Goal: Information Seeking & Learning: Understand process/instructions

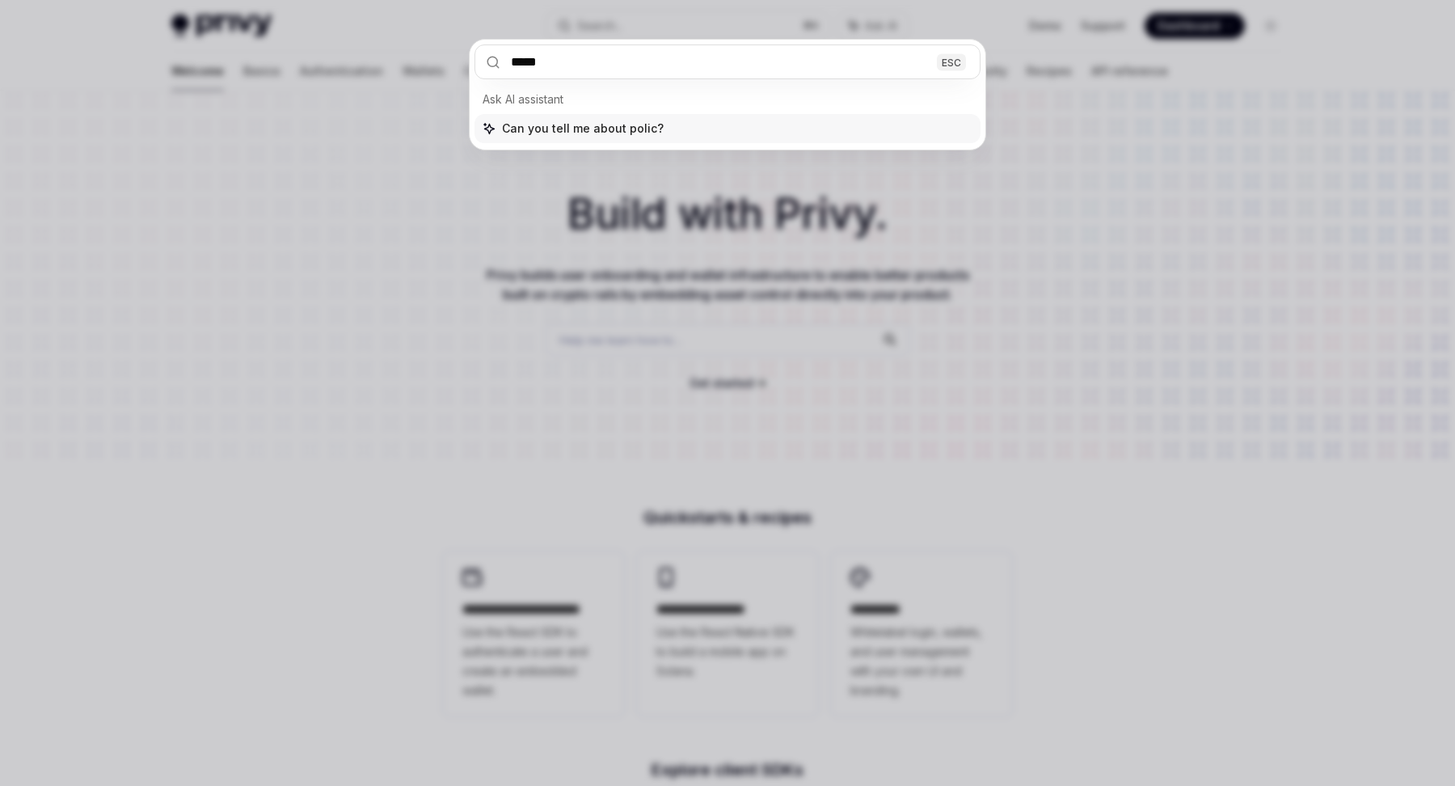
type input "******"
type textarea "*"
type input "**********"
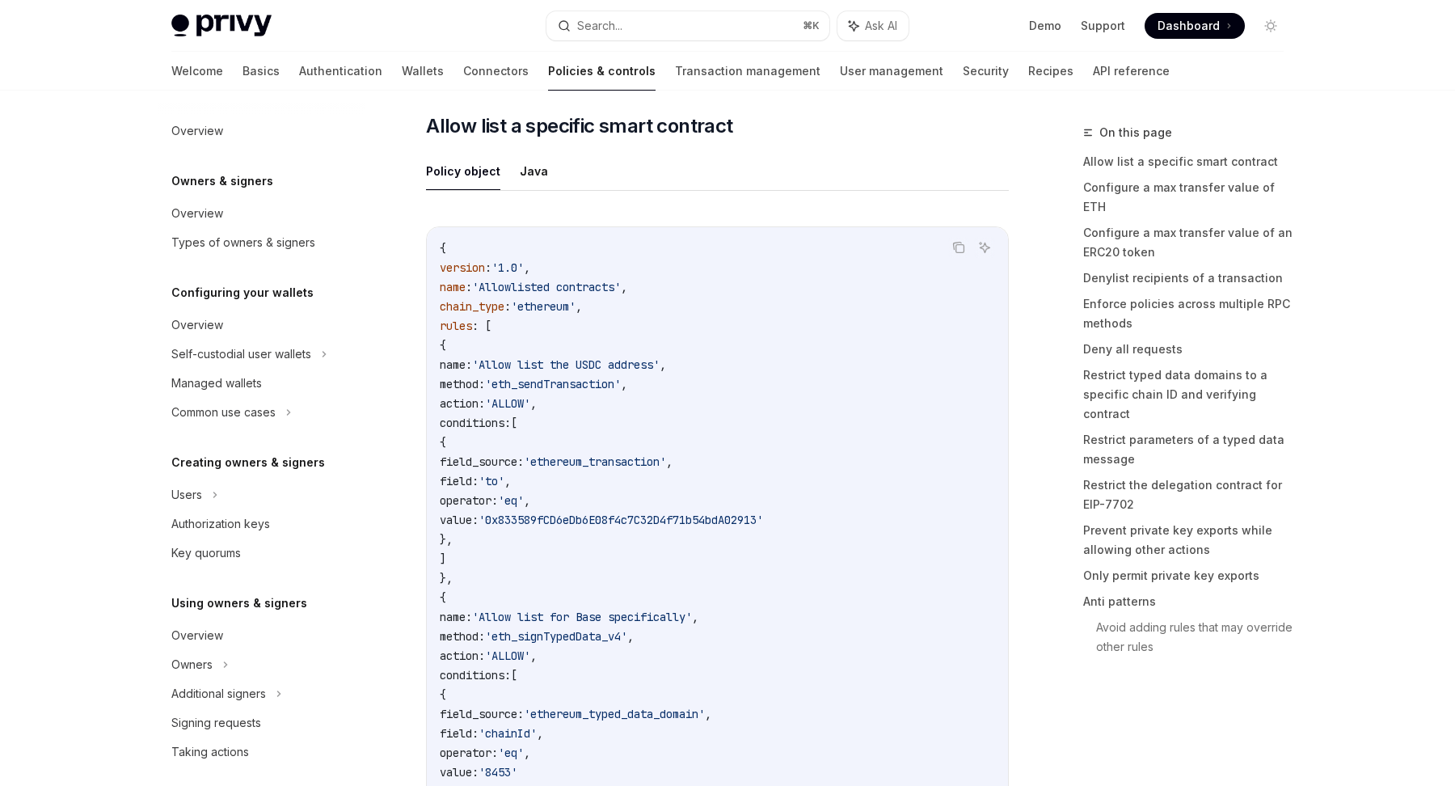
scroll to position [411, 0]
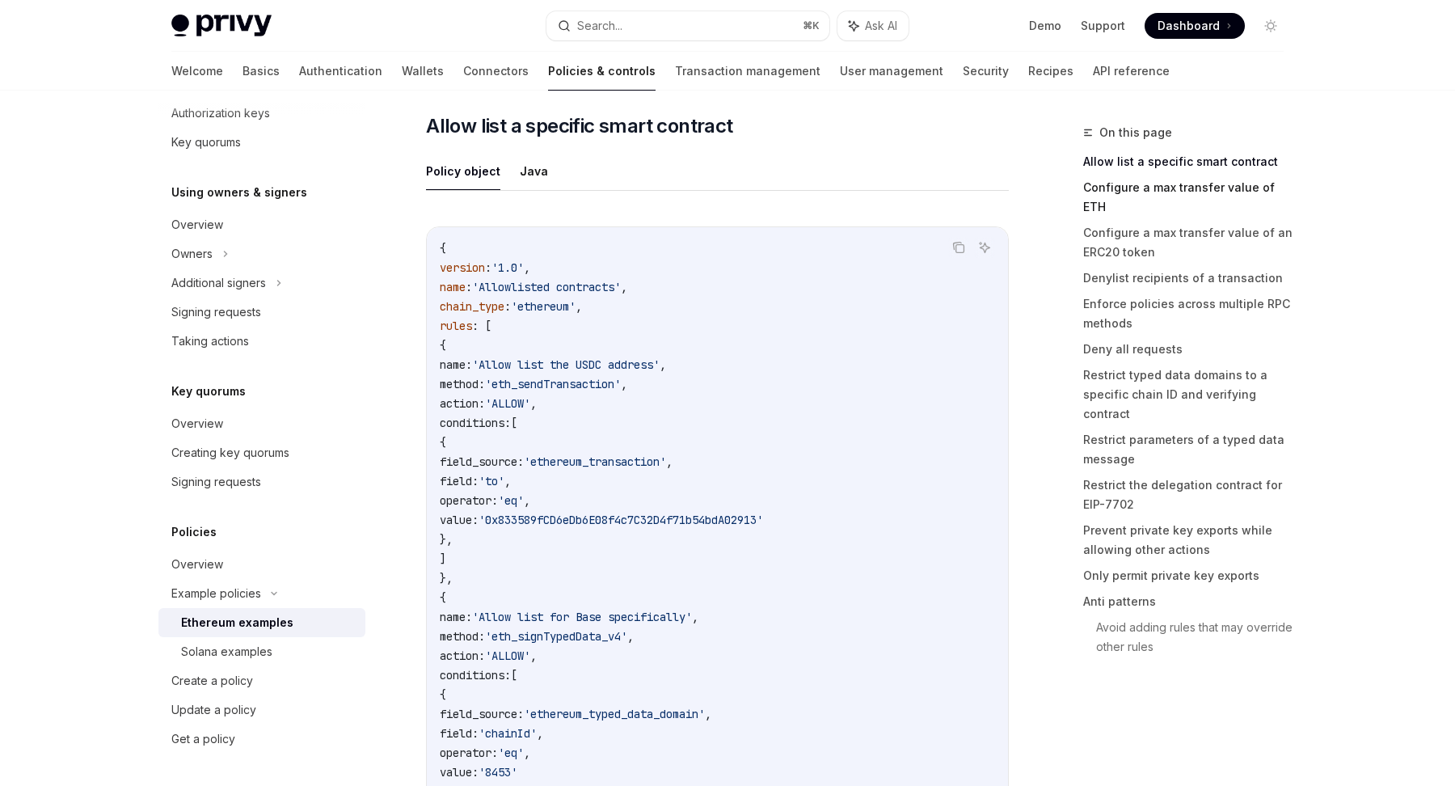
click at [1114, 192] on link "Configure a max transfer value of ETH" at bounding box center [1189, 197] width 213 height 45
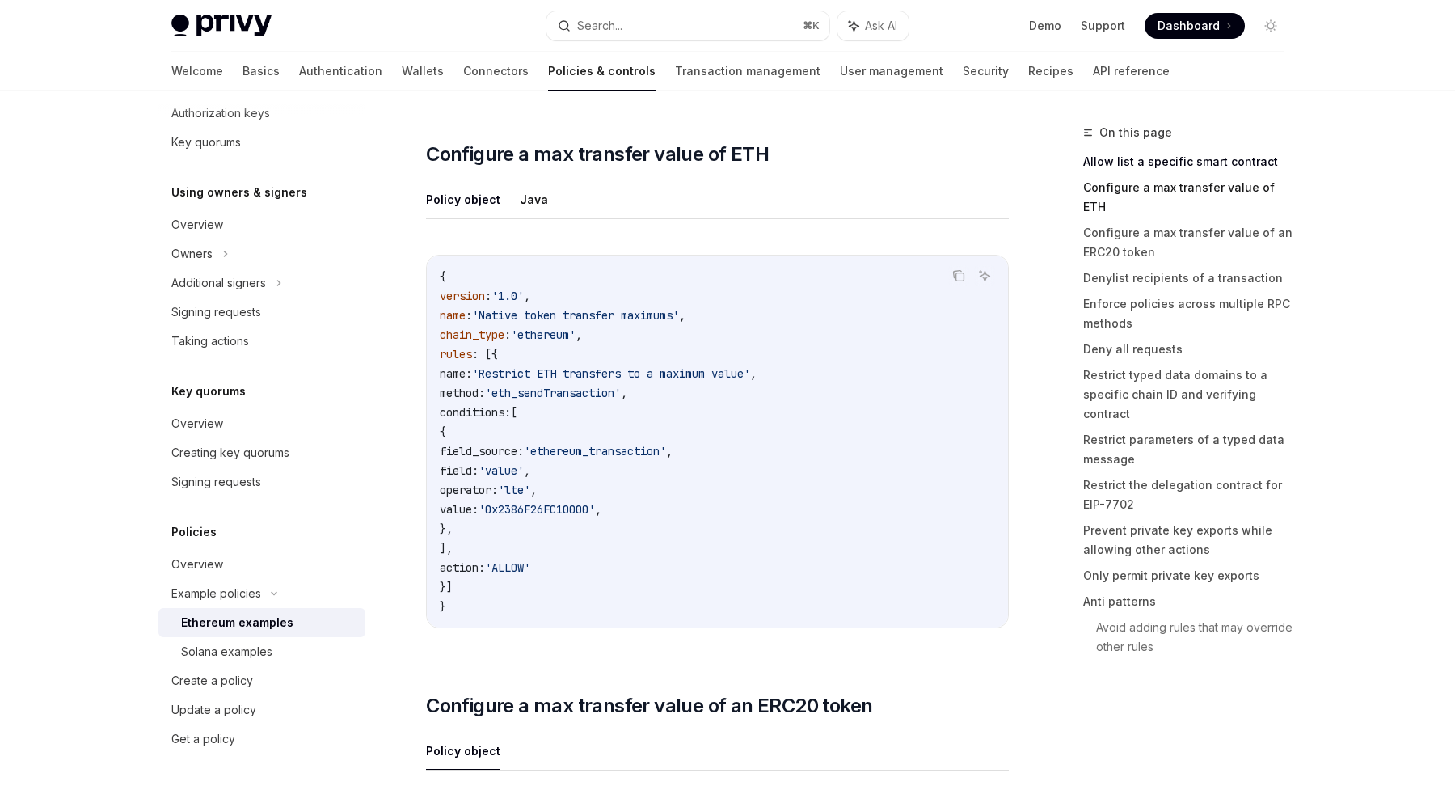
scroll to position [923, 0]
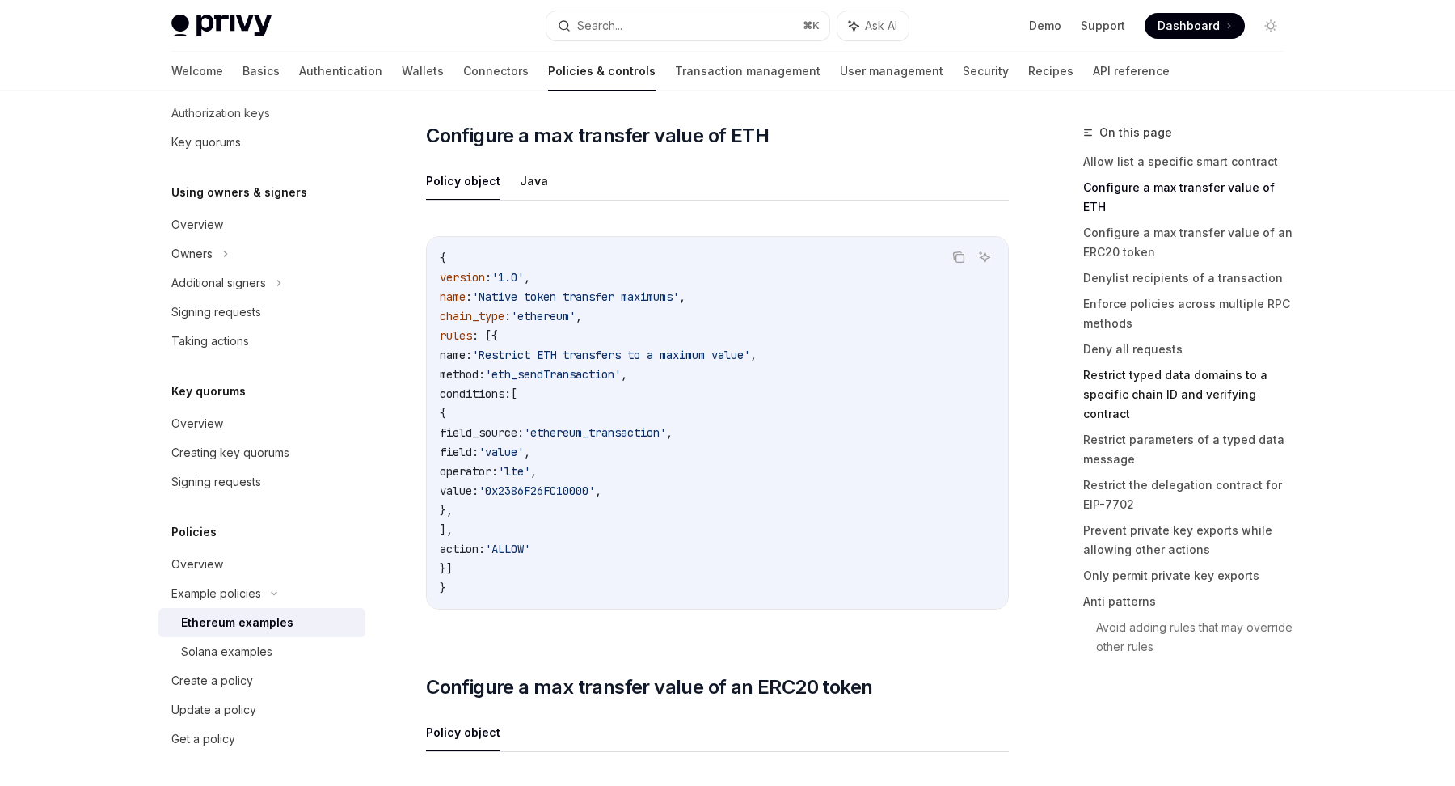
click at [1114, 362] on link "Restrict typed data domains to a specific chain ID and verifying contract" at bounding box center [1189, 394] width 213 height 65
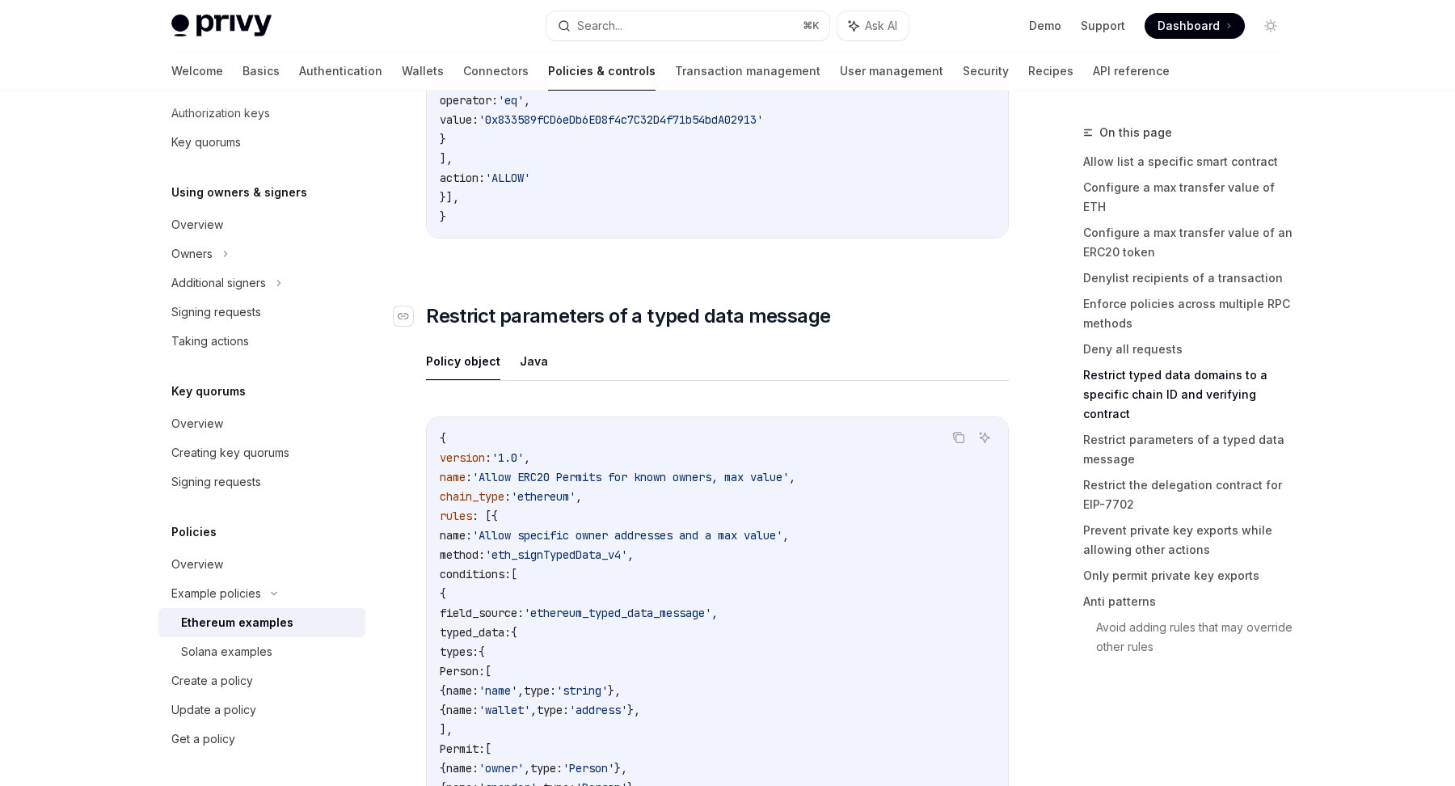
click at [641, 329] on span "Restrict parameters of a typed data message" at bounding box center [628, 316] width 404 height 26
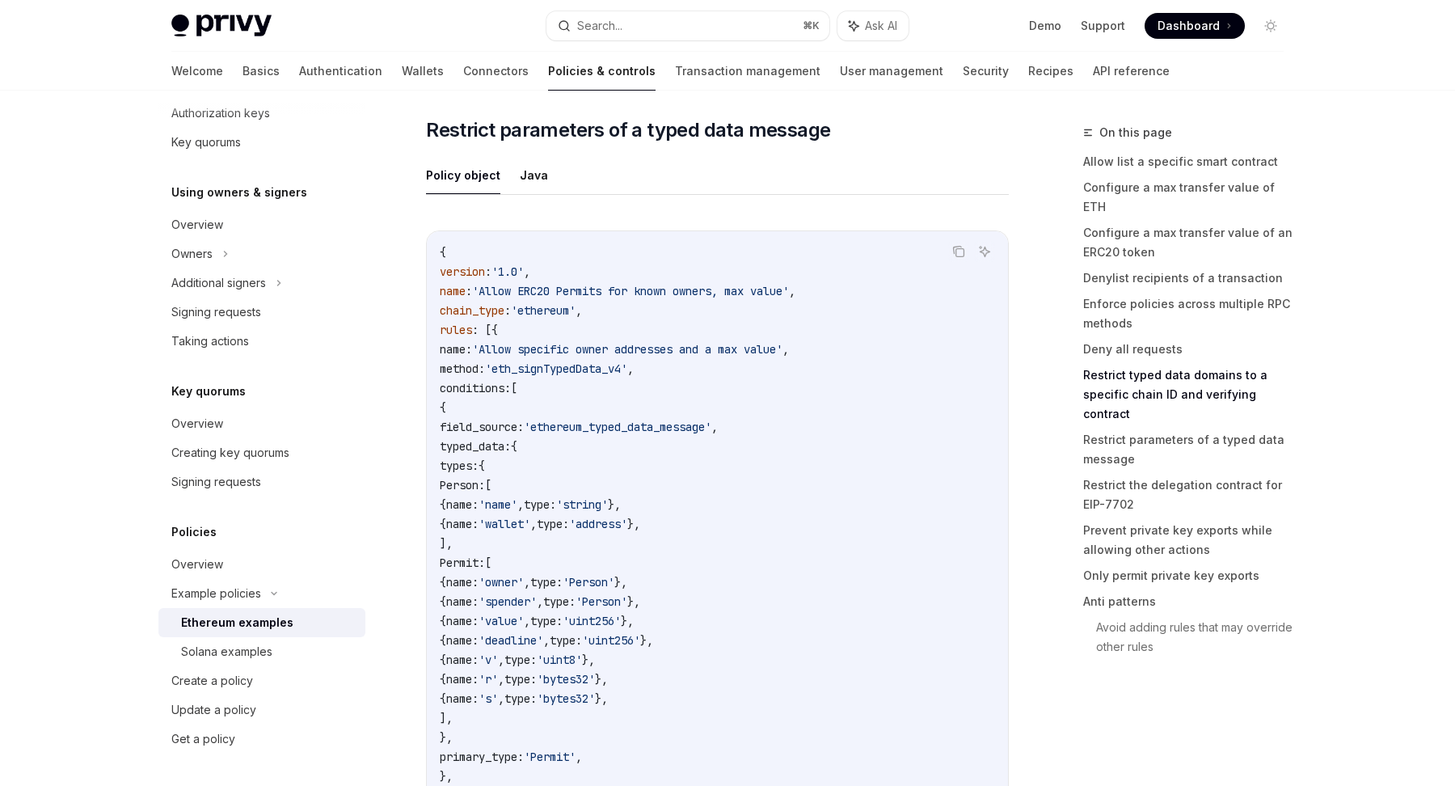
scroll to position [5329, 0]
click at [535, 190] on button "Java" at bounding box center [534, 174] width 28 height 38
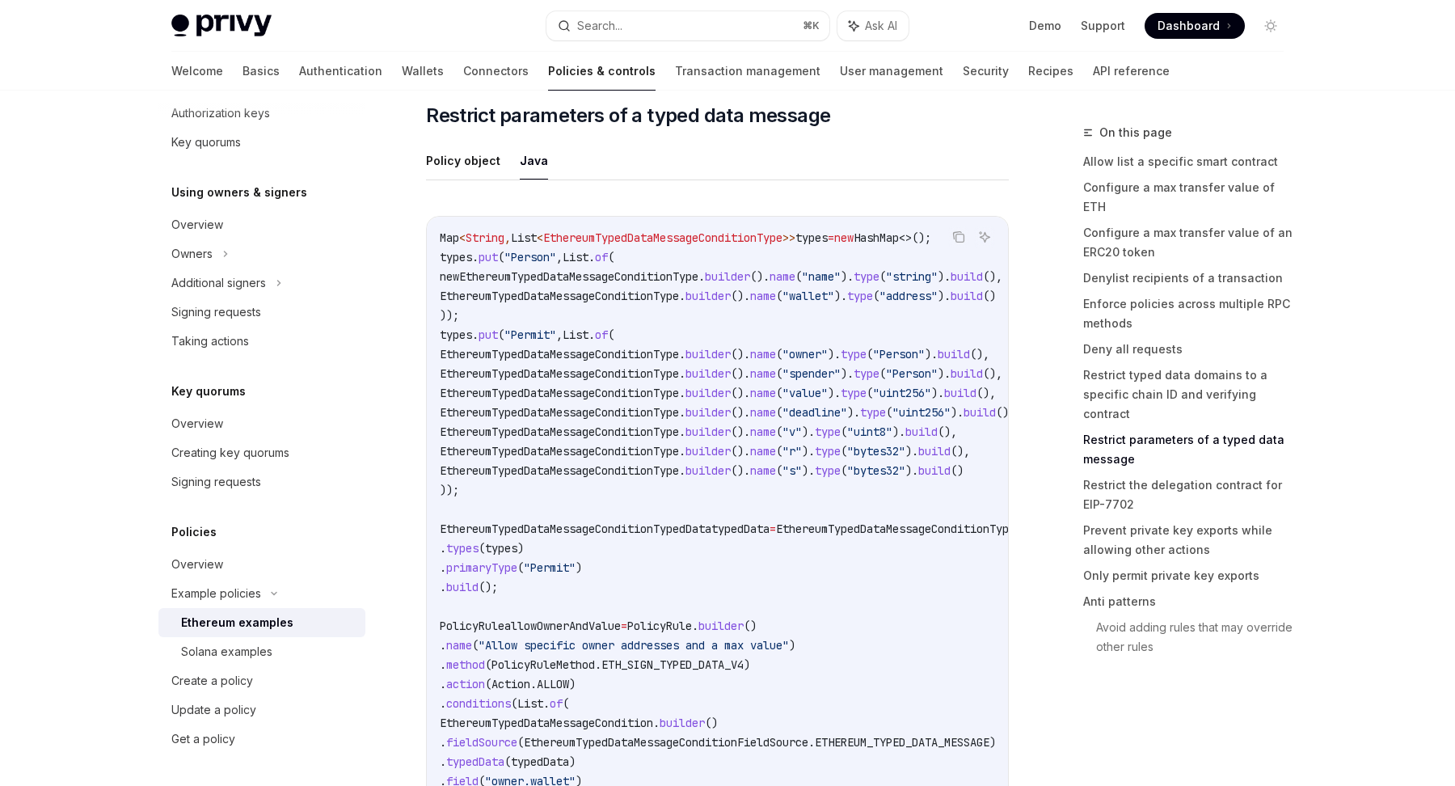
scroll to position [5331, 0]
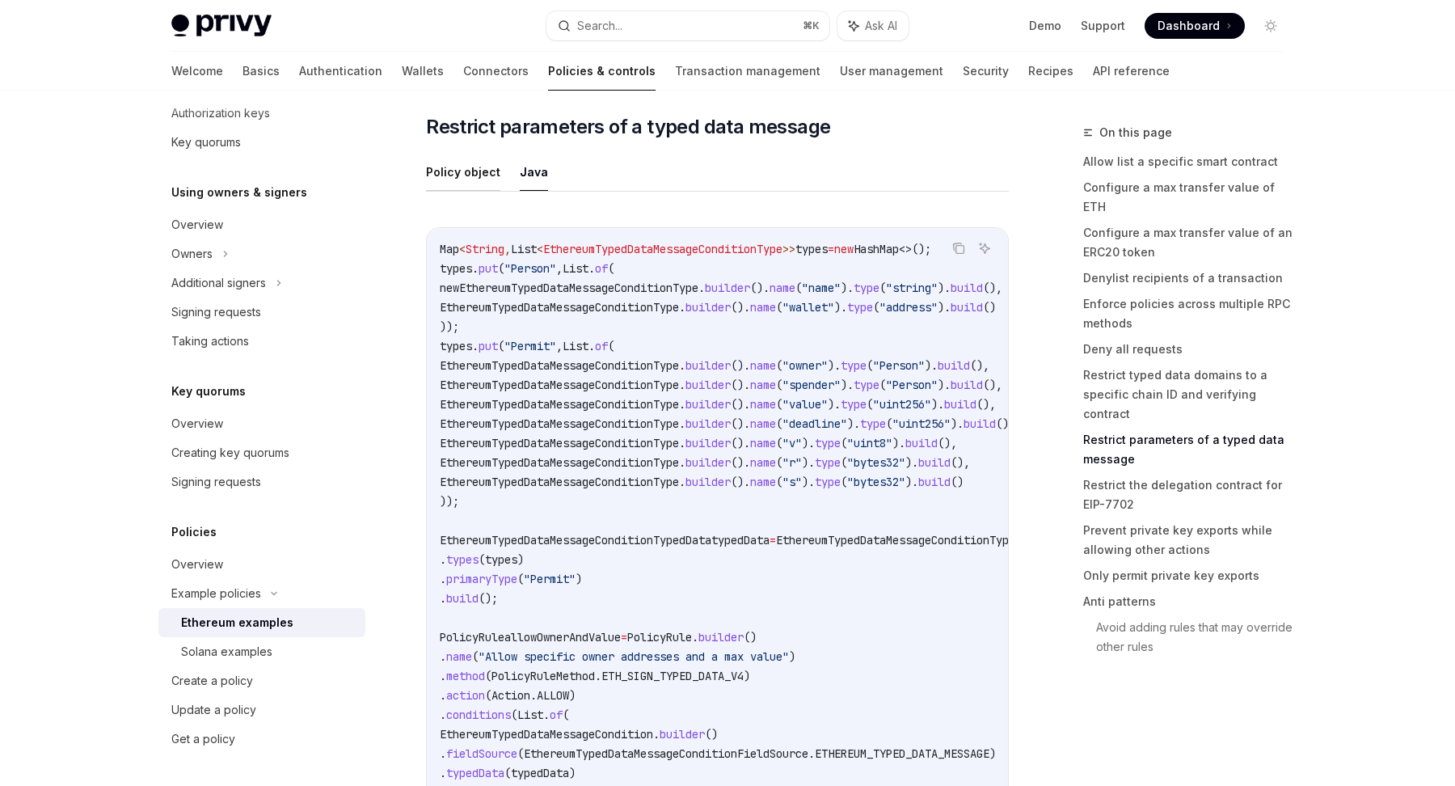
click at [457, 191] on button "Policy object" at bounding box center [463, 172] width 74 height 38
type textarea "*"
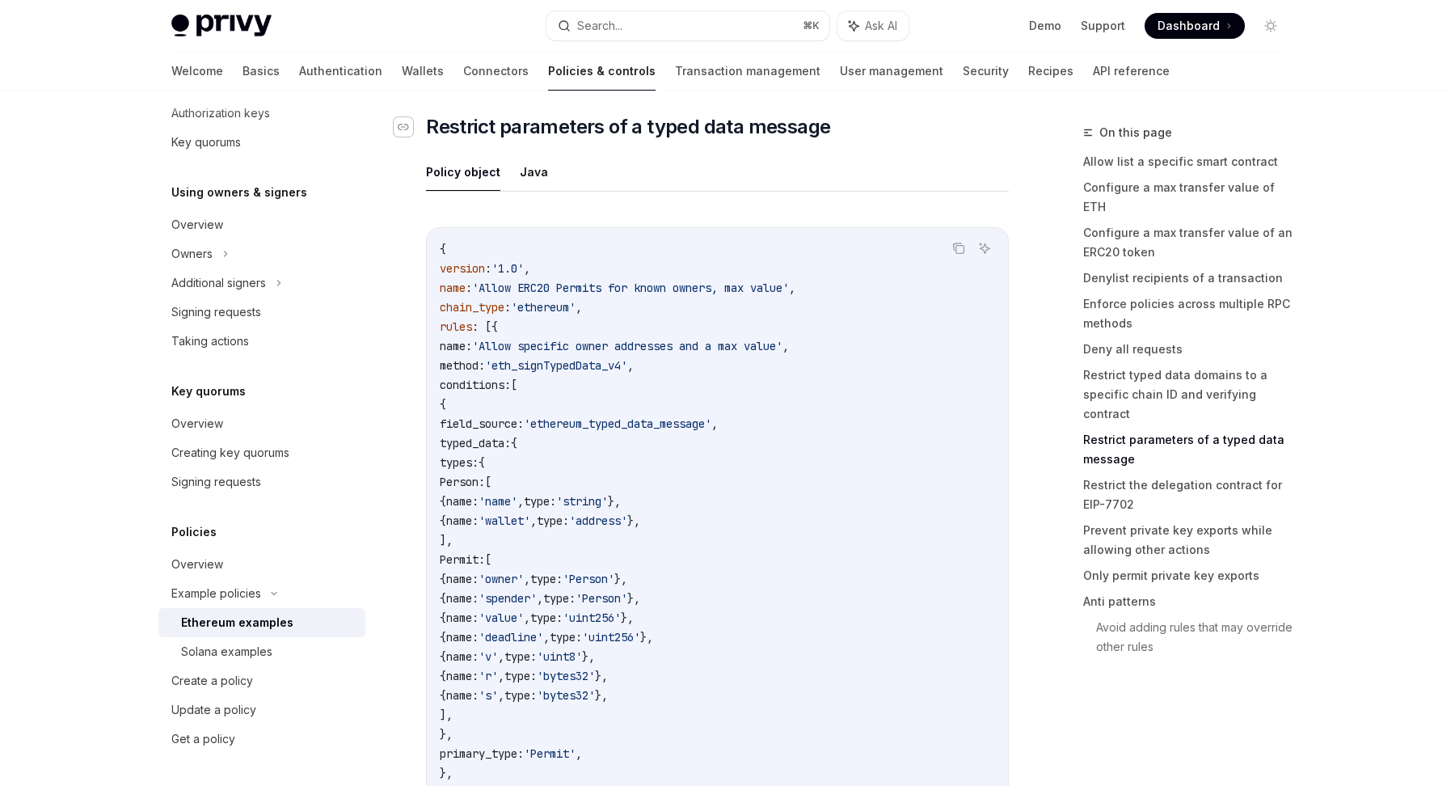
click at [408, 131] on icon "Navigate to header" at bounding box center [403, 127] width 11 height 10
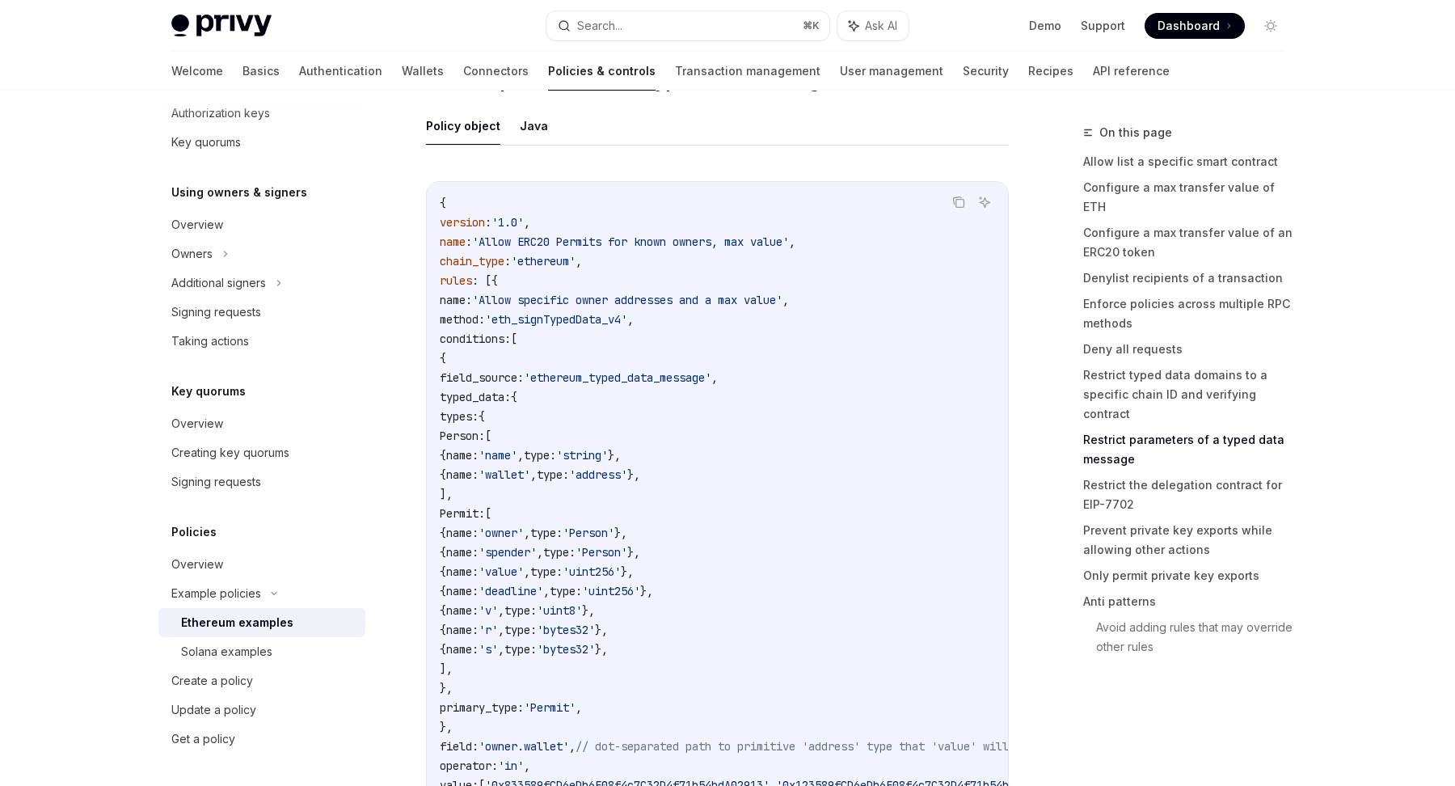
scroll to position [5378, 0]
click at [959, 198] on button "Copy the contents from the code block" at bounding box center [958, 201] width 21 height 21
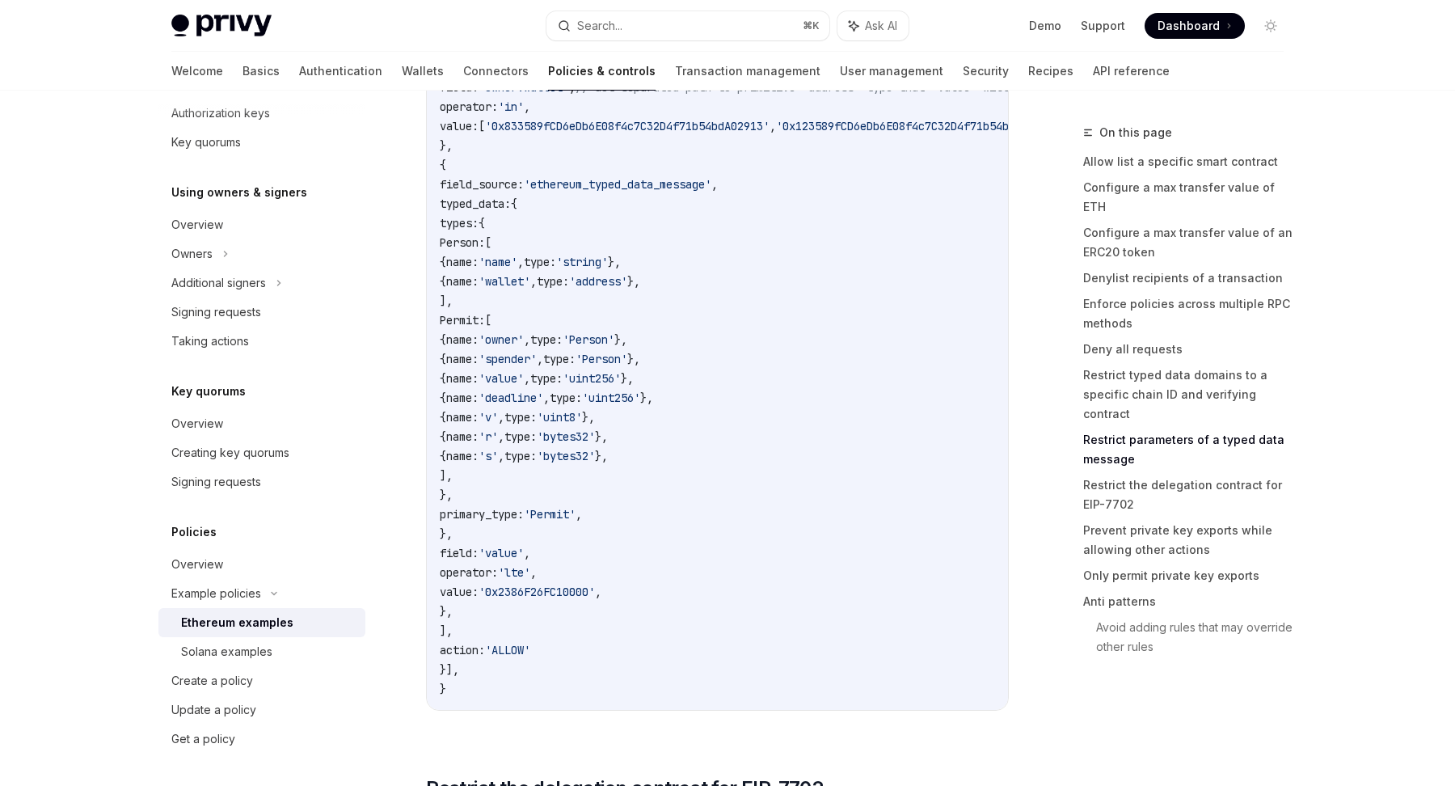
scroll to position [6038, 0]
